Goal: Check status: Check status

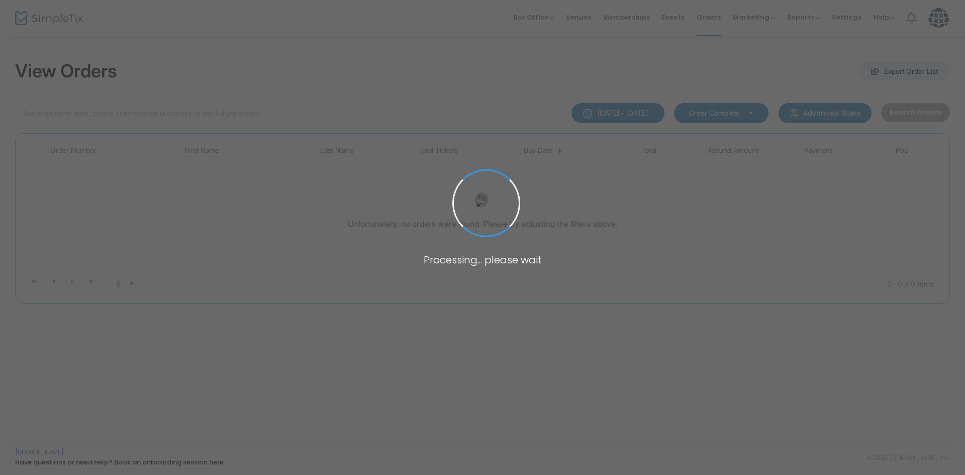
type input "ajdini"
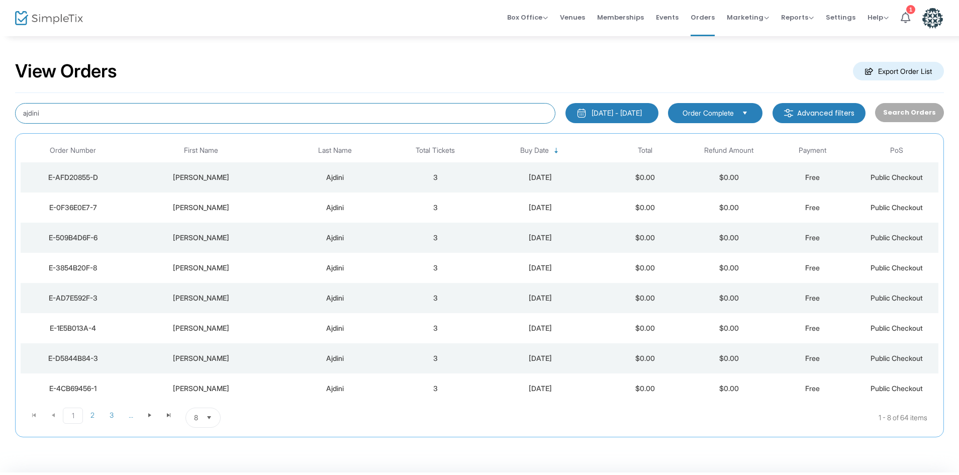
drag, startPoint x: 80, startPoint y: 116, endPoint x: 0, endPoint y: 119, distance: 80.5
click at [0, 119] on div "View Orders Export Order List ajdini [DATE] - [DATE] Last 30 Days [DATE] [DATE]…" at bounding box center [479, 253] width 959 height 437
click at [625, 100] on div "[DATE] - [DATE] Last 30 Days [DATE] [DATE] This week This Month Last Month Past…" at bounding box center [479, 265] width 929 height 344
click at [626, 110] on div "[DATE] - [DATE]" at bounding box center [617, 113] width 50 height 10
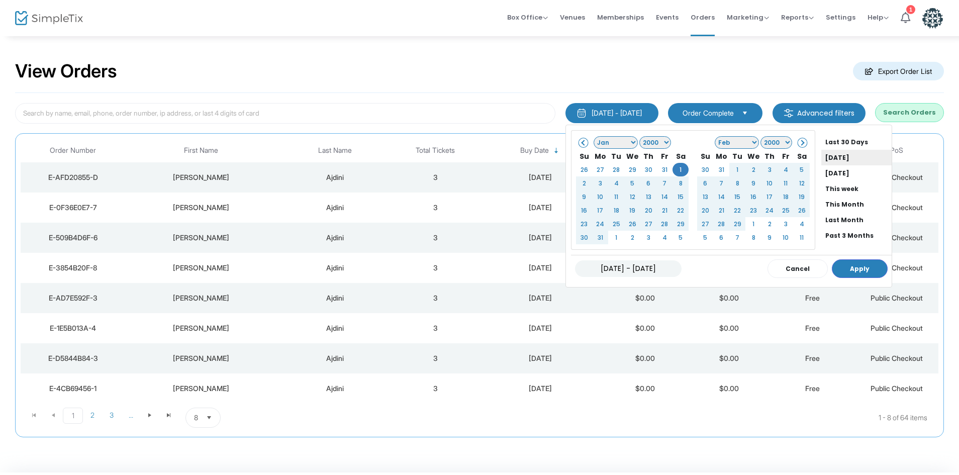
click at [822, 162] on li "[DATE]" at bounding box center [856, 158] width 70 height 16
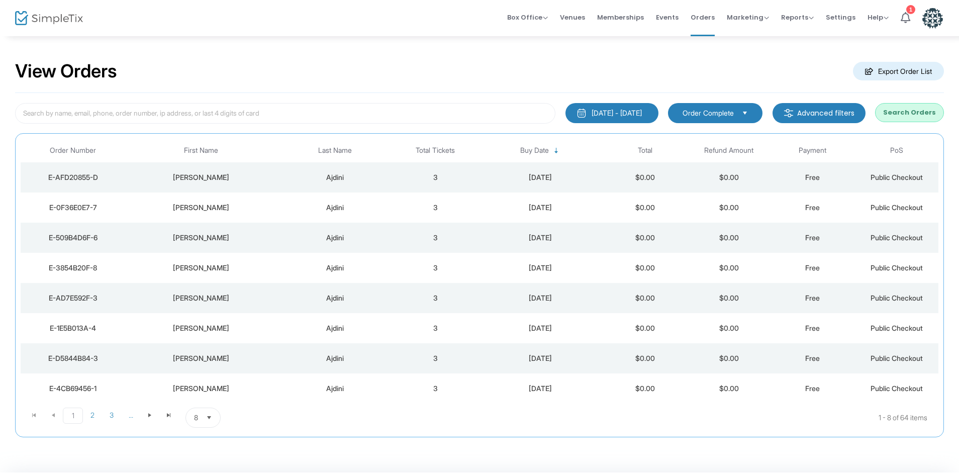
click at [905, 108] on button "Search Orders" at bounding box center [909, 112] width 69 height 19
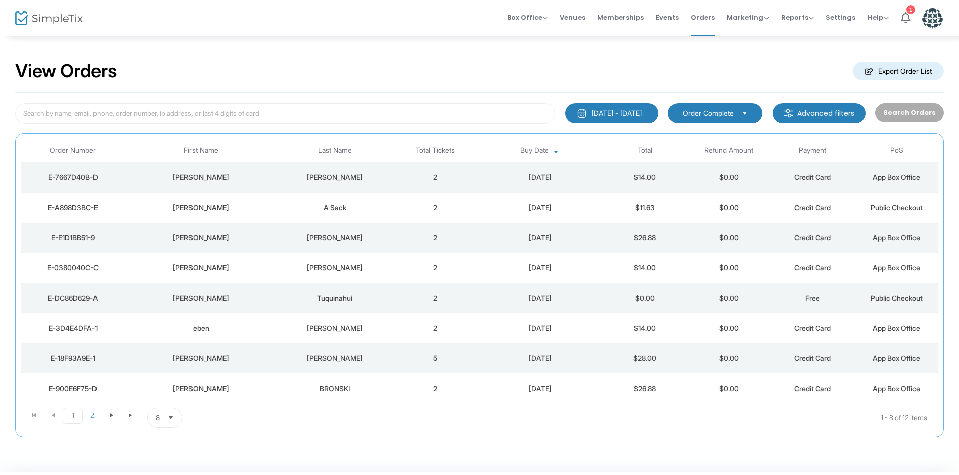
click at [161, 416] on span "8" at bounding box center [158, 417] width 12 height 19
click at [166, 367] on li "50" at bounding box center [165, 377] width 35 height 20
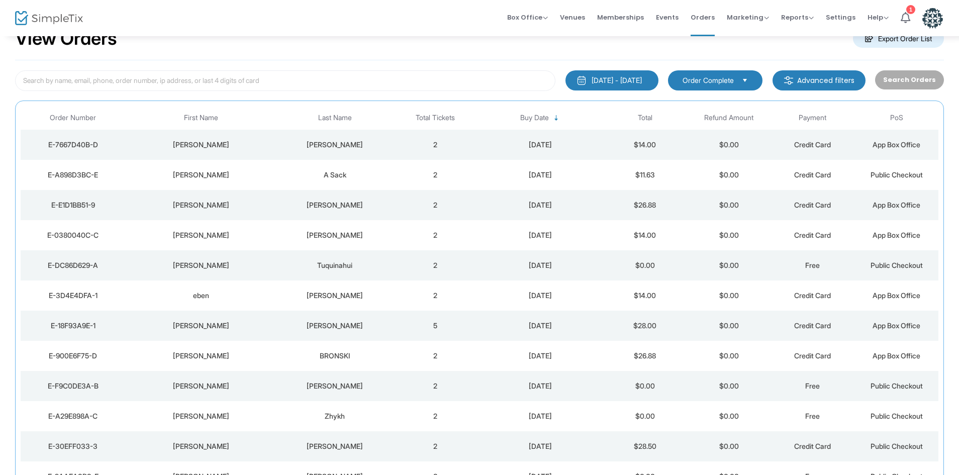
scroll to position [28, 0]
